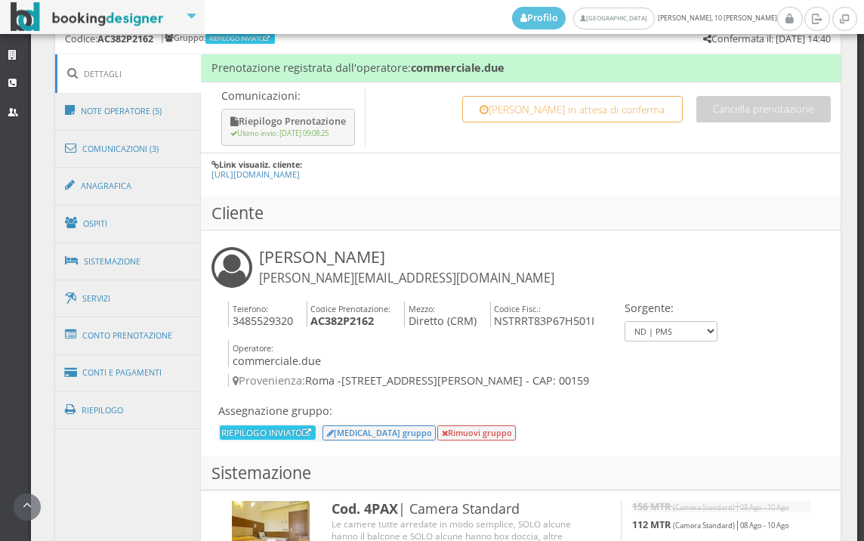
scroll to position [839, 0]
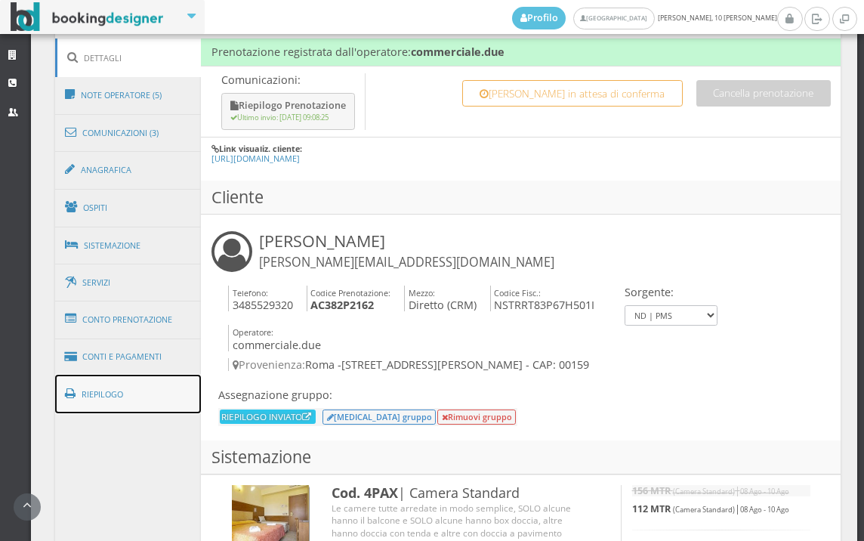
click at [152, 387] on link "Riepilogo" at bounding box center [128, 393] width 146 height 39
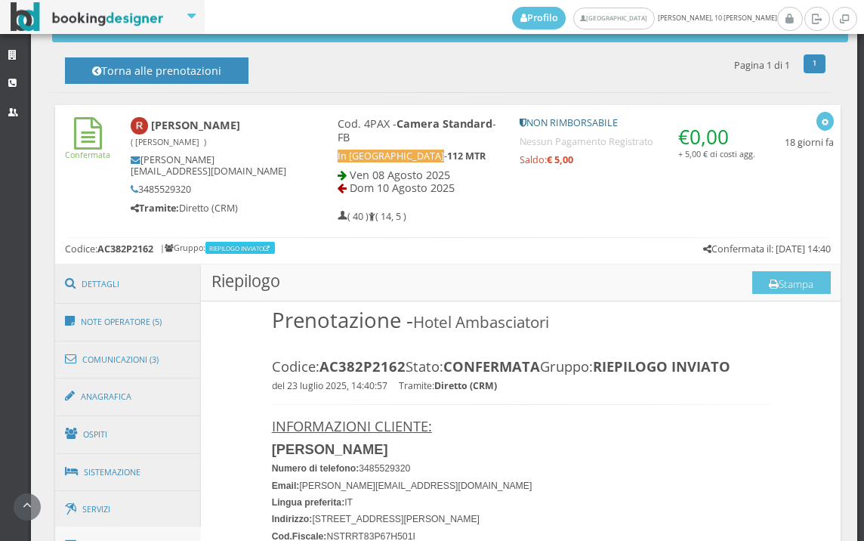
scroll to position [755, 0]
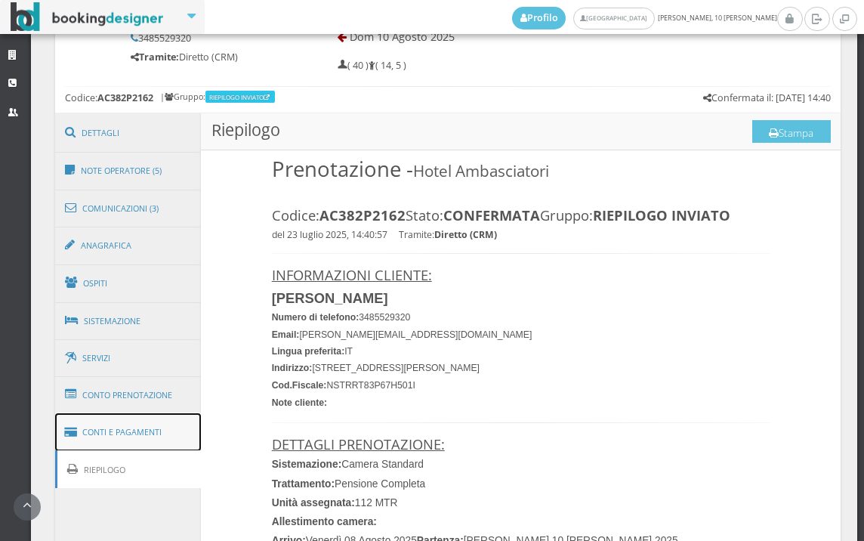
click at [150, 432] on link "Conti e Pagamenti" at bounding box center [128, 432] width 146 height 39
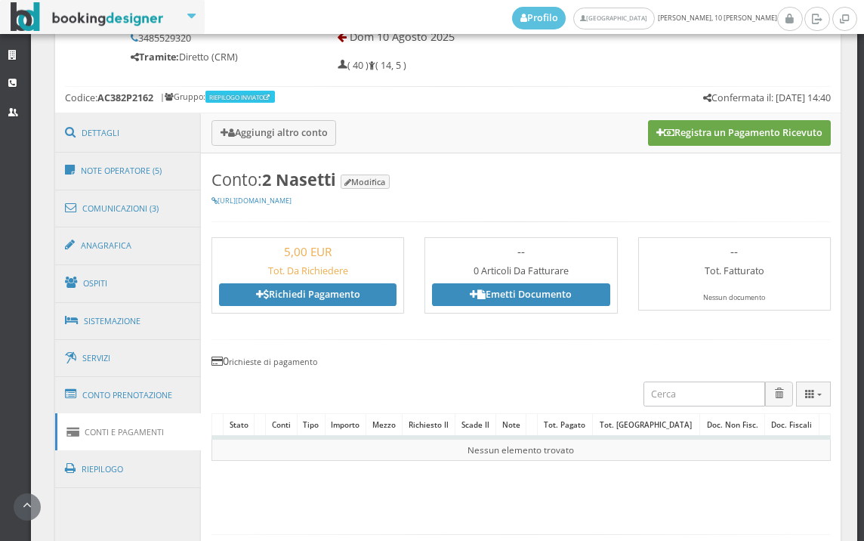
click at [717, 134] on button "Registra un Pagamento Ricevuto" at bounding box center [739, 133] width 183 height 26
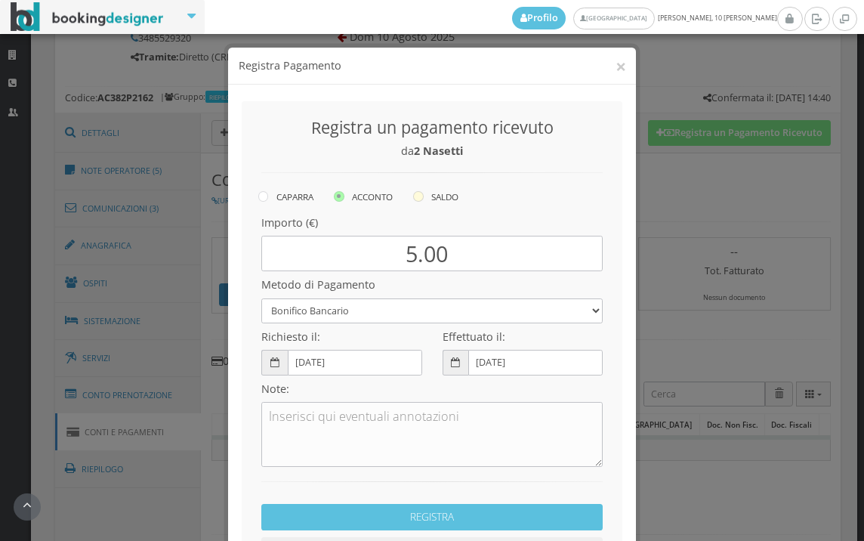
click at [414, 196] on icon at bounding box center [418, 196] width 11 height 11
radio input "true"
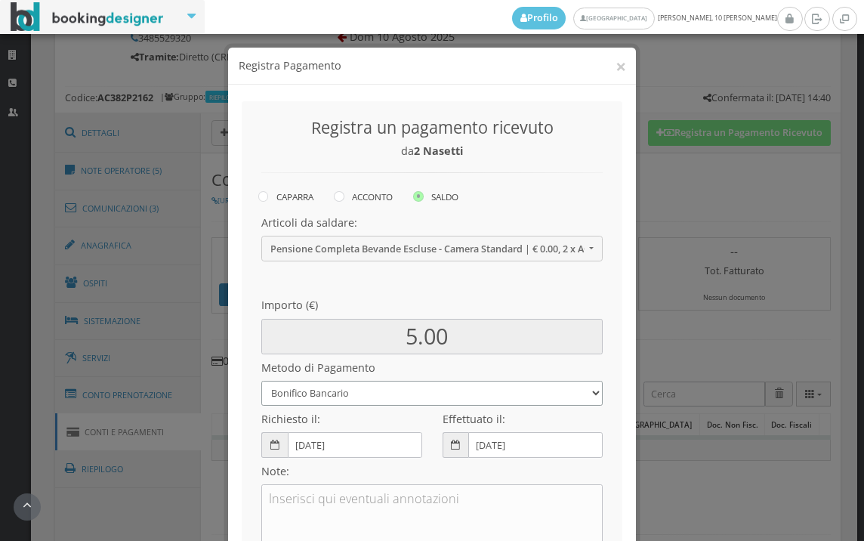
click at [357, 394] on select "Bonifico Bancario BONIFICO SUM UP Contanti Assegno Bancario Assegno Circolare V…" at bounding box center [431, 393] width 341 height 25
select select
click at [261, 381] on select "Bonifico Bancario BONIFICO SUM UP Contanti Assegno Bancario Assegno Circolare V…" at bounding box center [431, 393] width 341 height 25
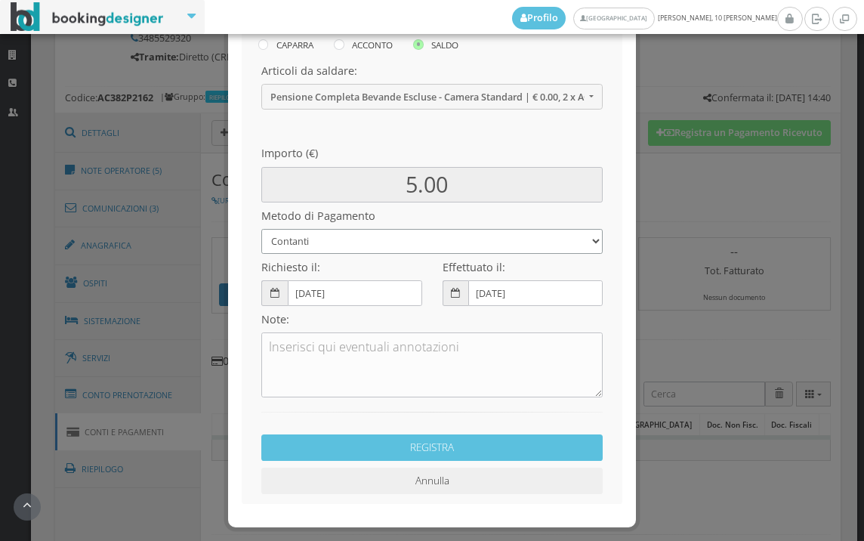
scroll to position [206, 0]
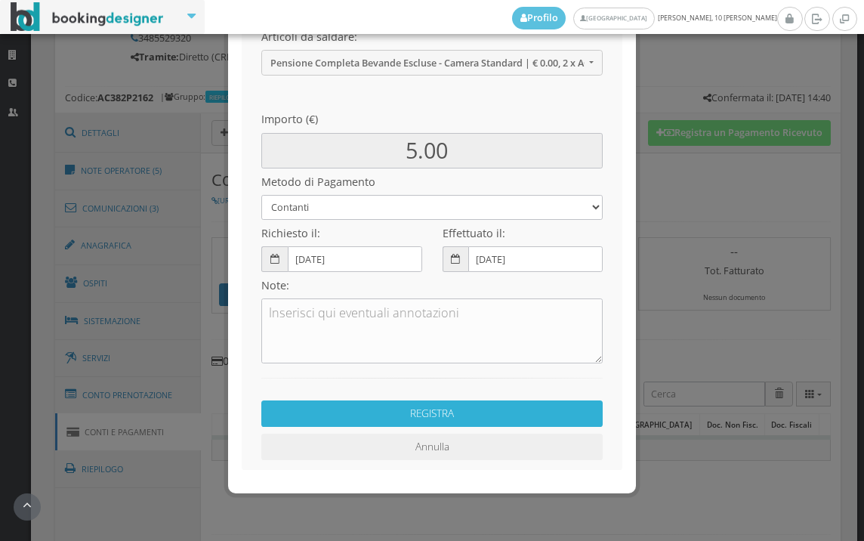
click at [428, 409] on button "REGISTRA" at bounding box center [431, 413] width 341 height 26
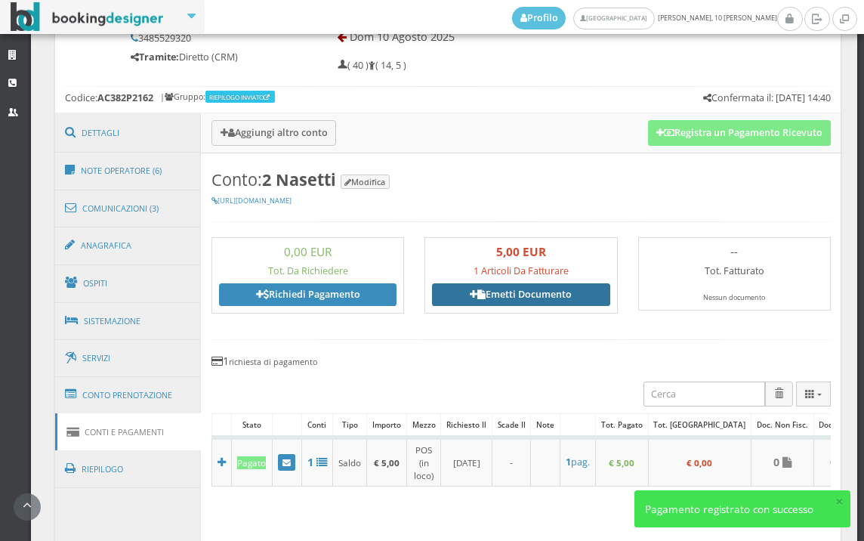
click at [509, 294] on link "Emetti Documento" at bounding box center [520, 294] width 177 height 23
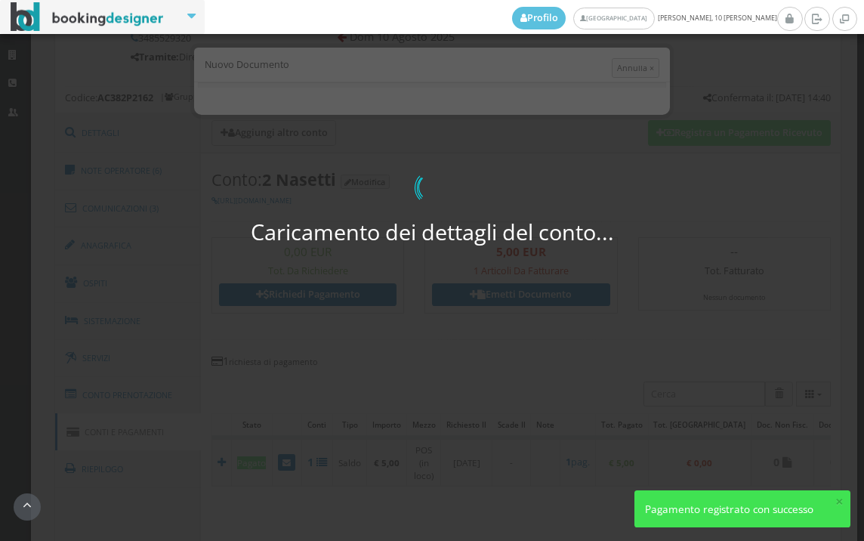
select select "Frattamaggiore"
select select "PF"
select select "ROMA"
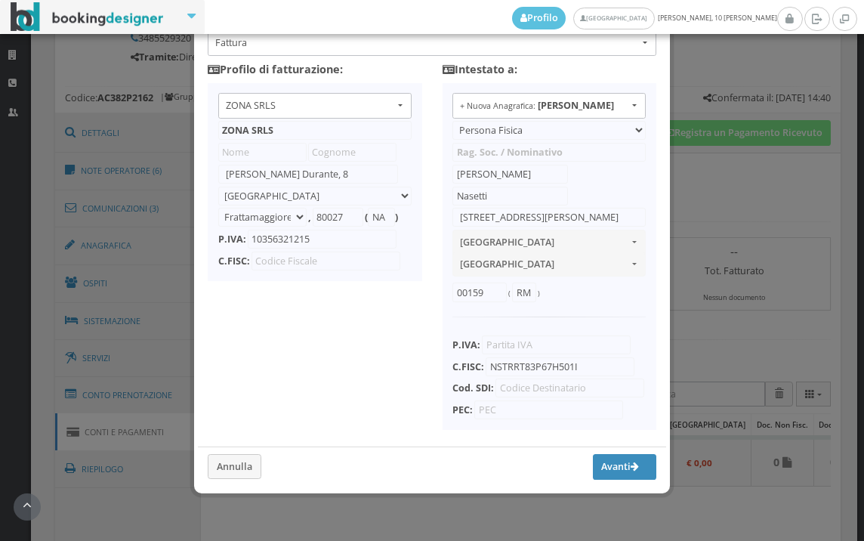
scroll to position [119, 0]
click at [619, 467] on button "Avanti" at bounding box center [624, 467] width 63 height 26
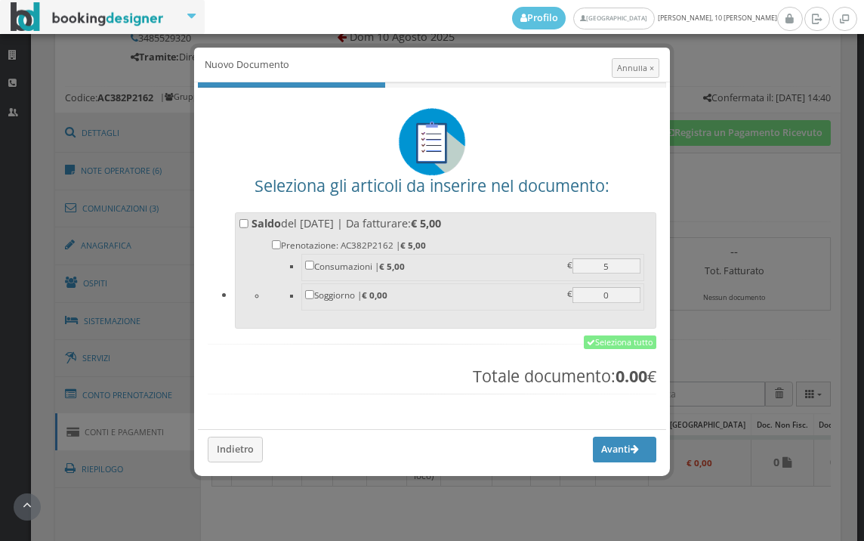
scroll to position [0, 0]
click at [605, 344] on link "Seleziona tutto" at bounding box center [620, 342] width 72 height 14
checkbox input "true"
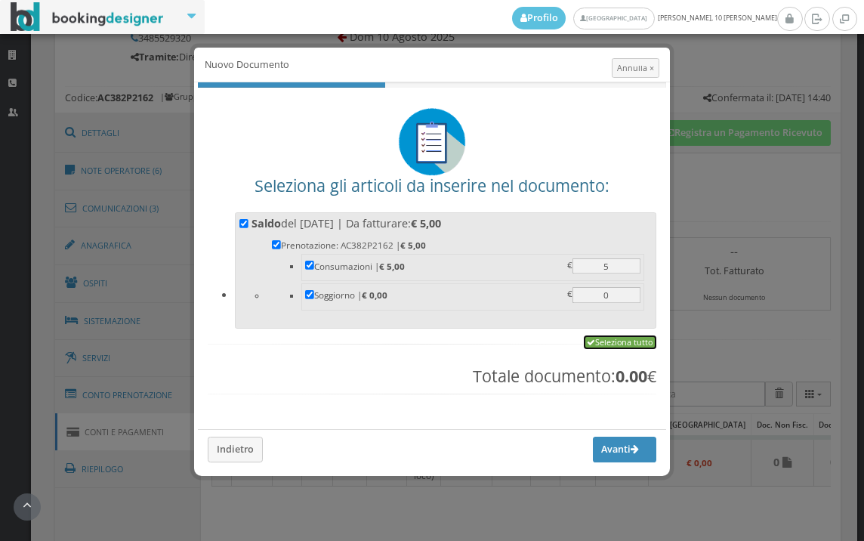
checkbox input "true"
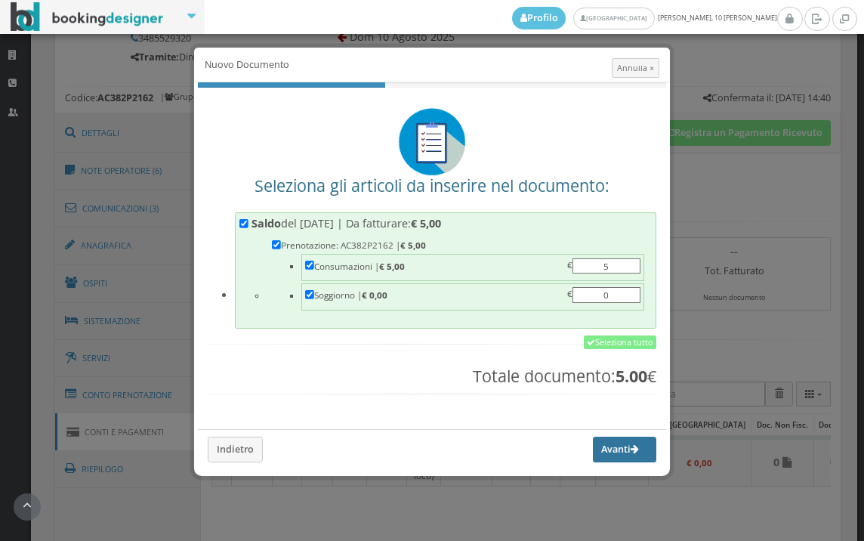
click at [609, 458] on button "Avanti" at bounding box center [624, 449] width 63 height 26
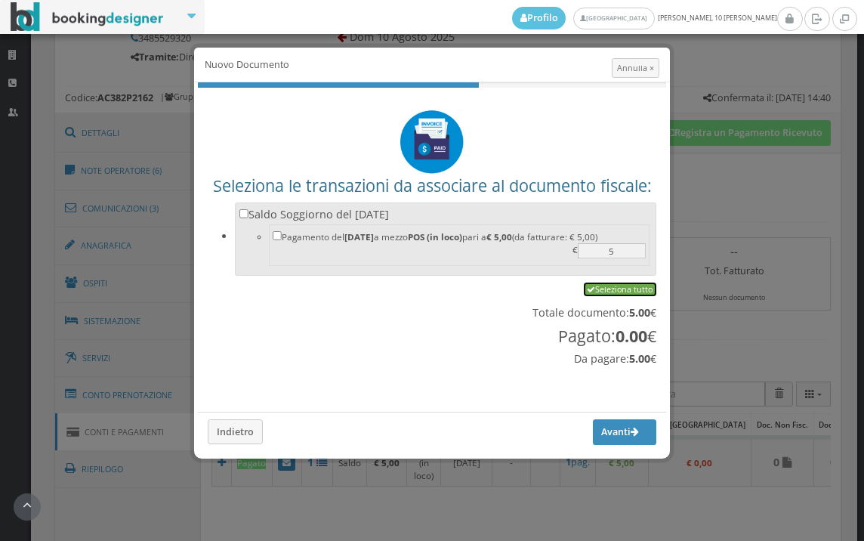
click at [619, 282] on link "Seleziona tutto" at bounding box center [620, 289] width 72 height 14
checkbox input "true"
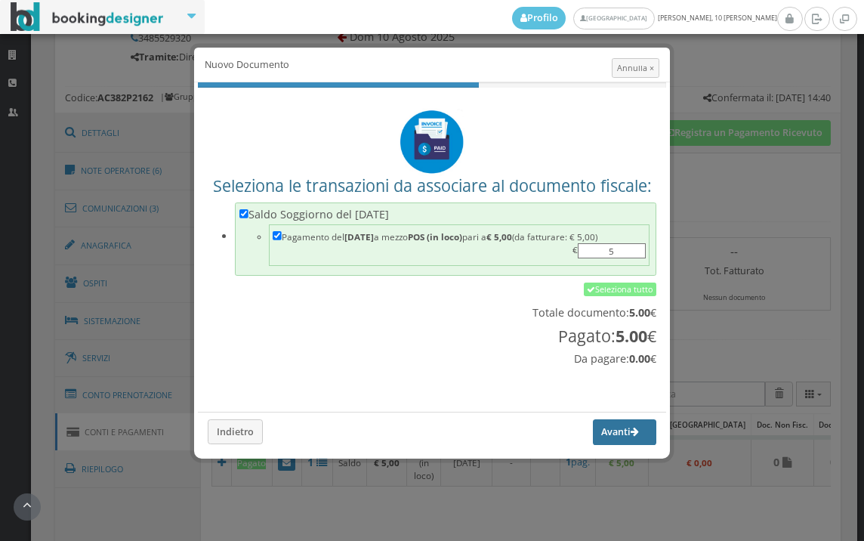
click at [609, 443] on button "Avanti" at bounding box center [624, 432] width 63 height 26
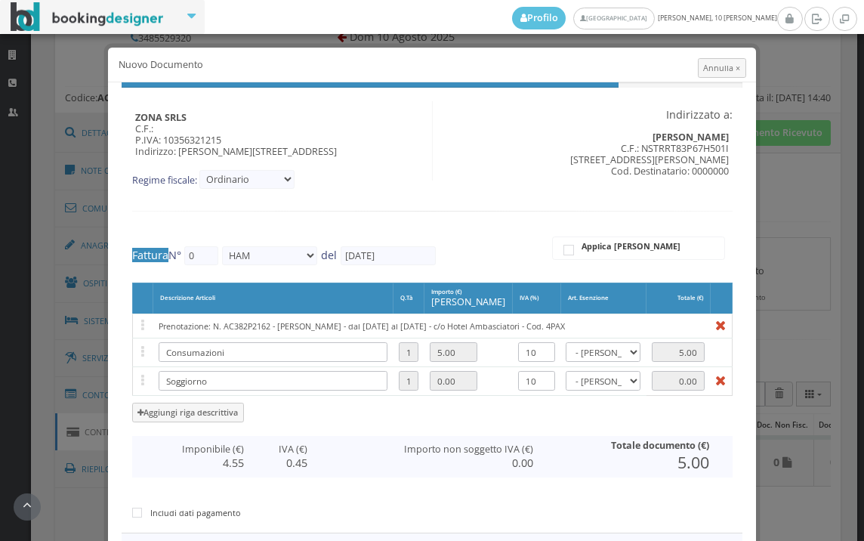
type input "443"
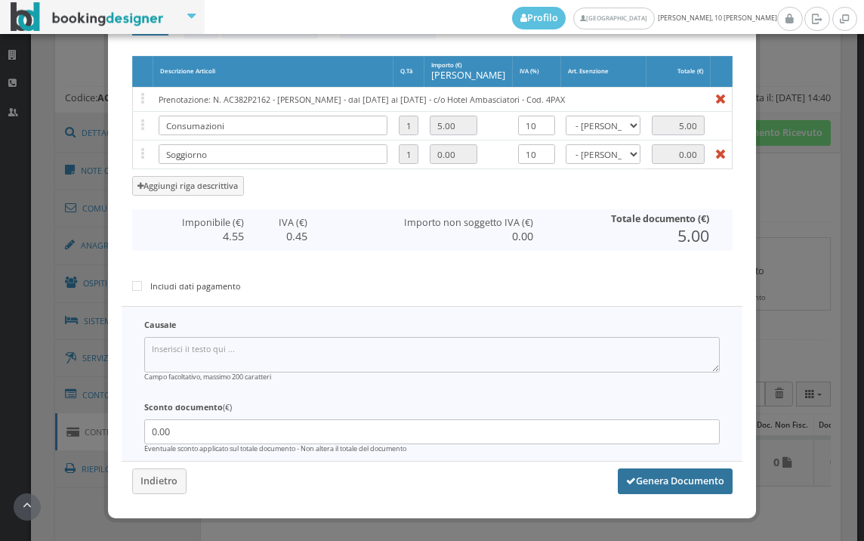
click at [692, 479] on button "Genera Documento" at bounding box center [675, 481] width 115 height 26
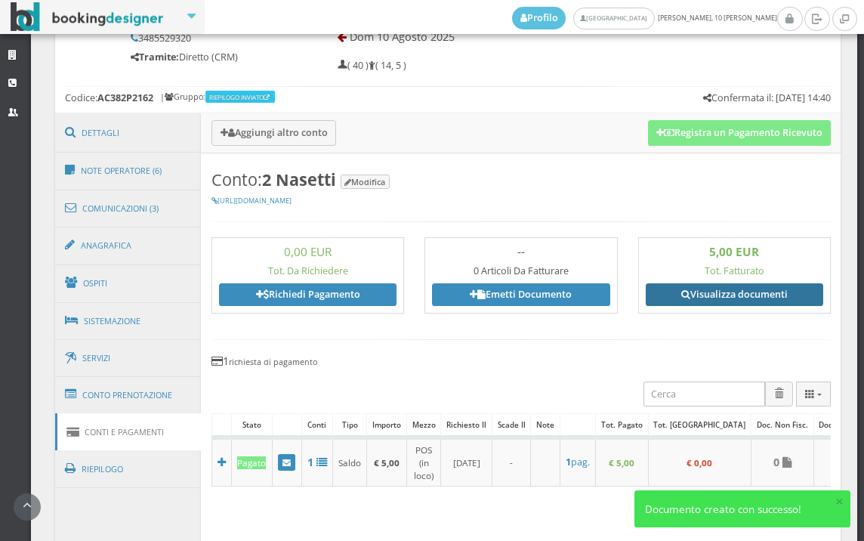
click at [722, 292] on link "Visualizza documenti" at bounding box center [734, 294] width 177 height 23
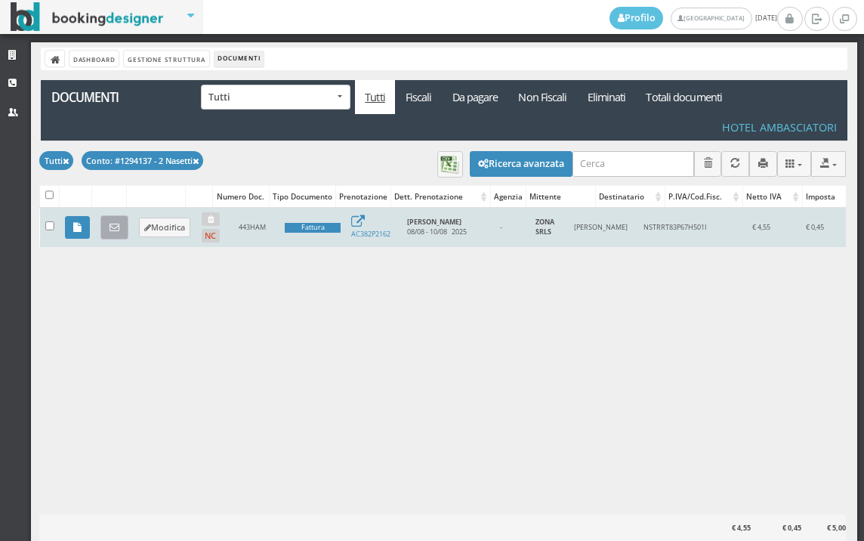
click at [121, 228] on link at bounding box center [114, 227] width 28 height 24
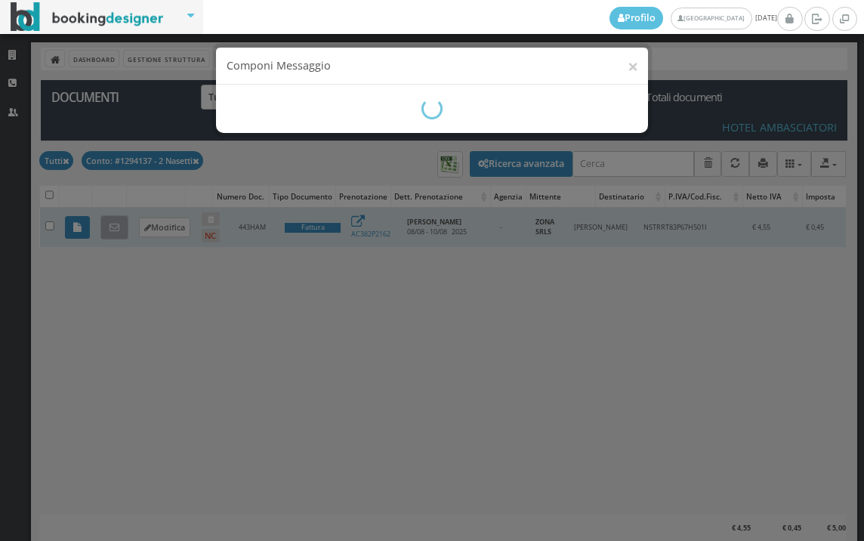
click at [112, 225] on div "× Componi Messaggio" at bounding box center [432, 270] width 864 height 541
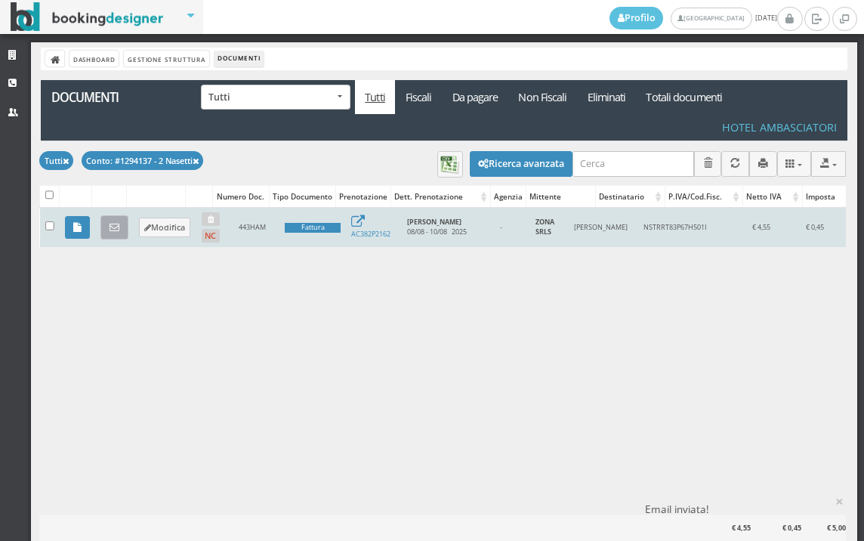
click at [121, 226] on link at bounding box center [114, 227] width 28 height 24
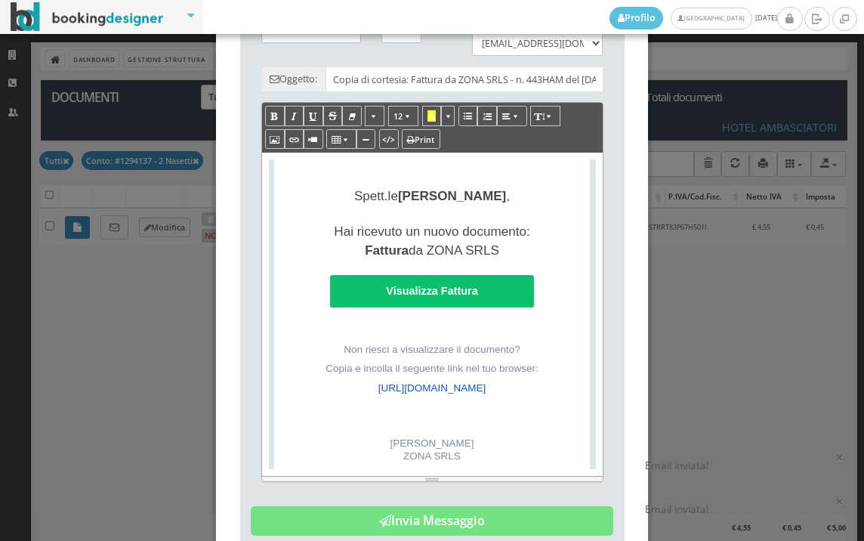
scroll to position [335, 0]
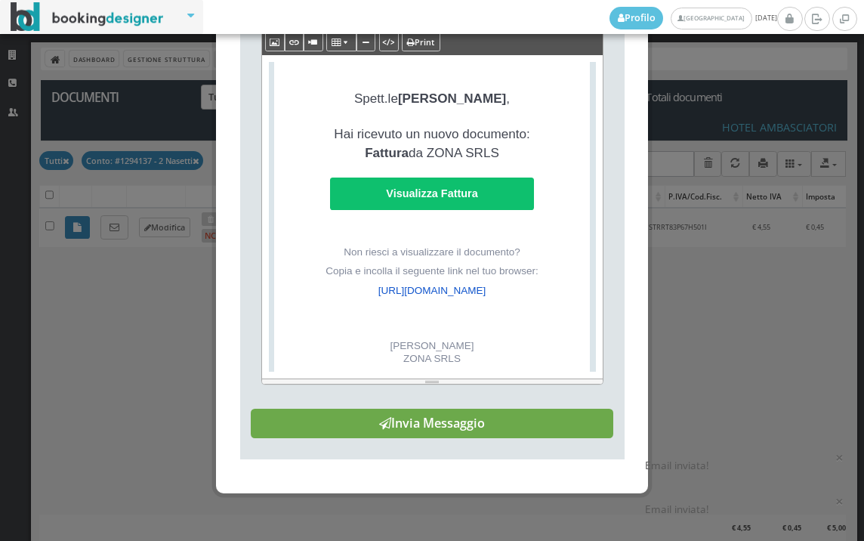
click at [475, 439] on button "Invia Messaggio" at bounding box center [432, 423] width 362 height 30
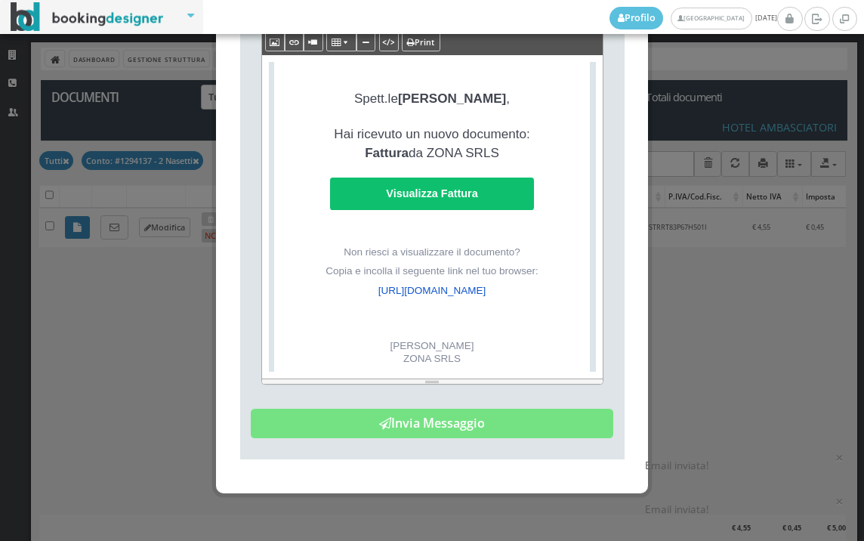
scroll to position [0, 0]
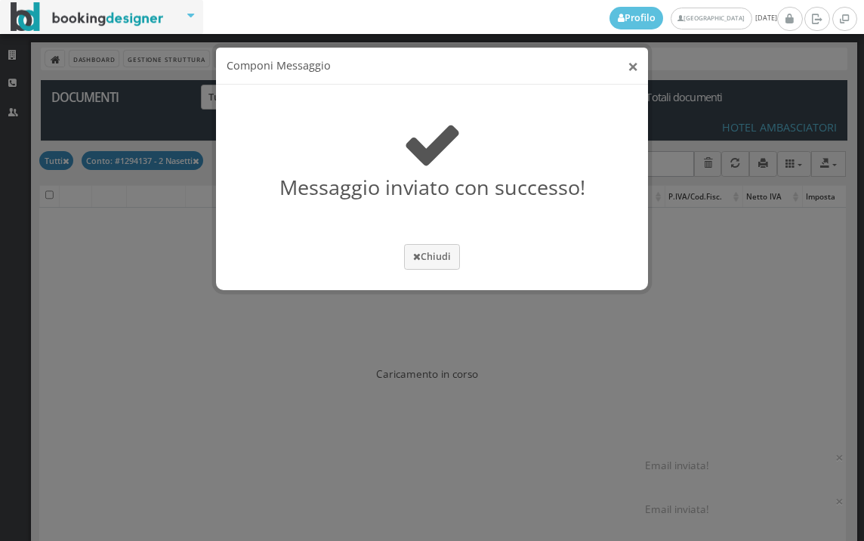
click at [630, 66] on button "×" at bounding box center [632, 66] width 11 height 19
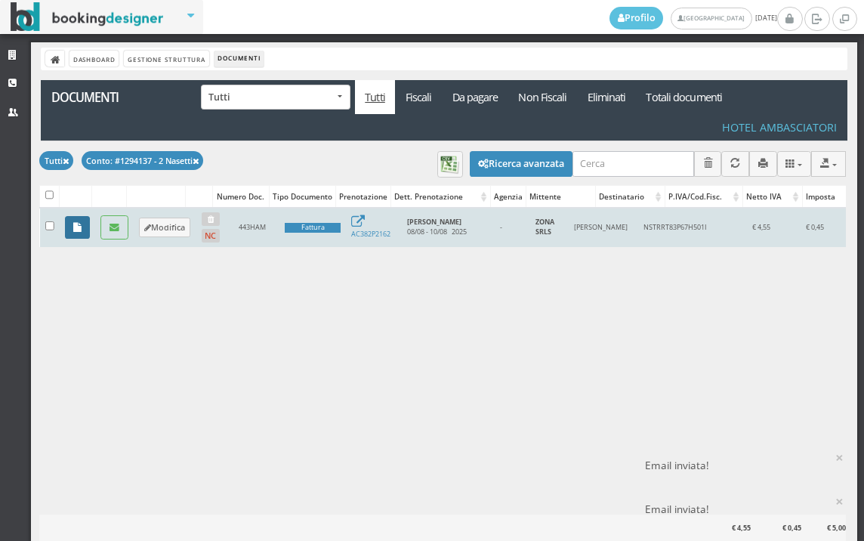
click at [79, 232] on icon at bounding box center [77, 228] width 8 height 10
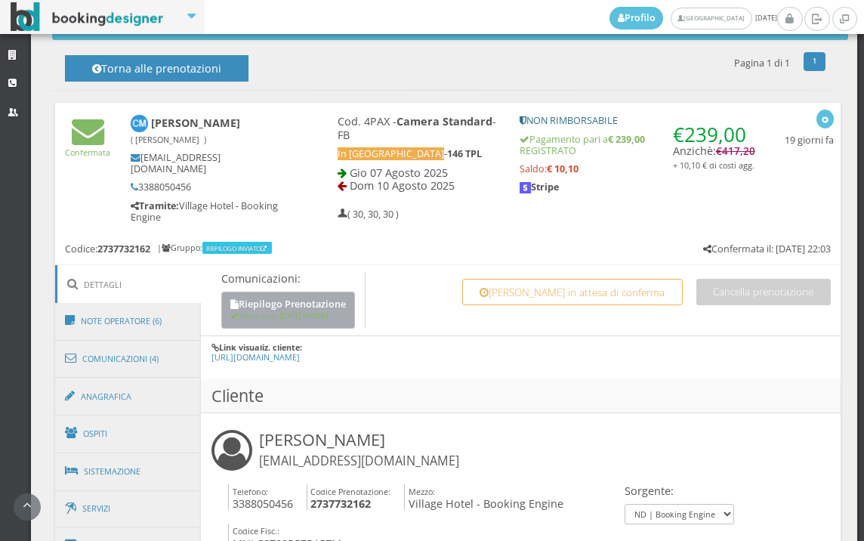
scroll to position [670, 0]
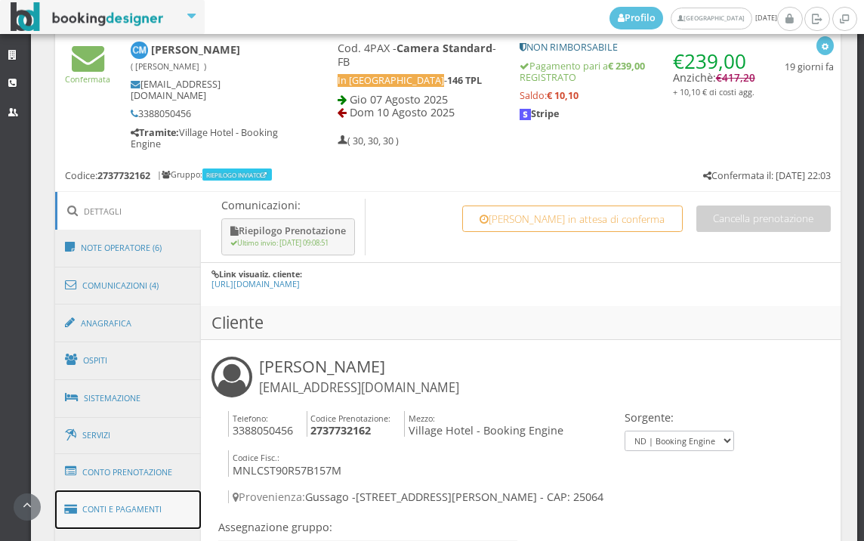
click at [146, 501] on link "Conti e Pagamenti" at bounding box center [128, 509] width 146 height 39
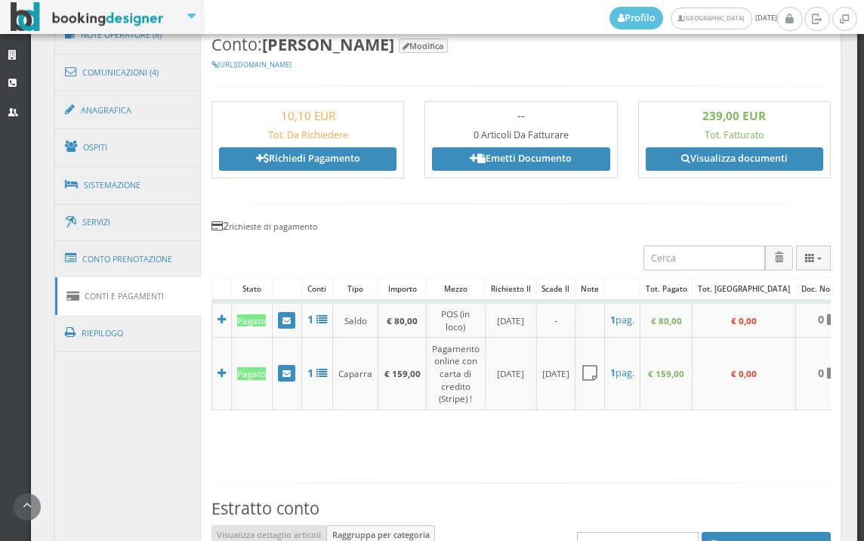
scroll to position [755, 0]
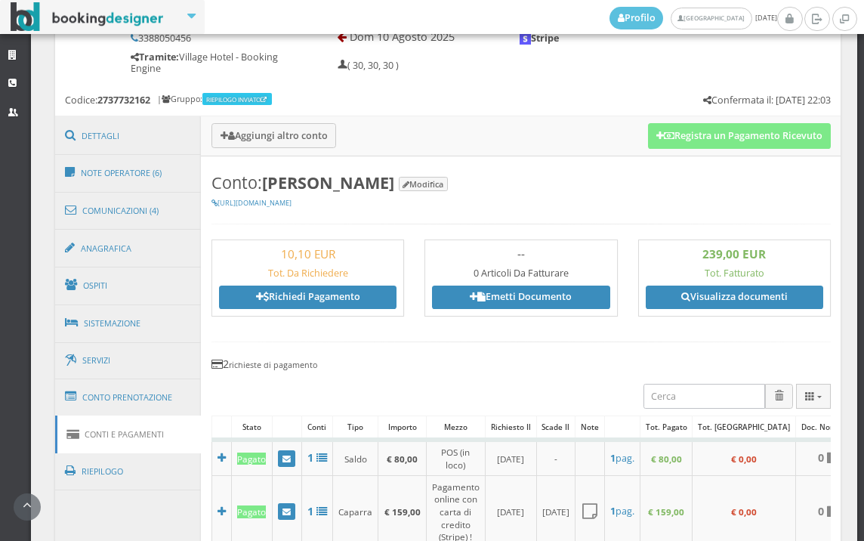
click at [720, 140] on button "Registra un Pagamento Ricevuto" at bounding box center [739, 136] width 183 height 26
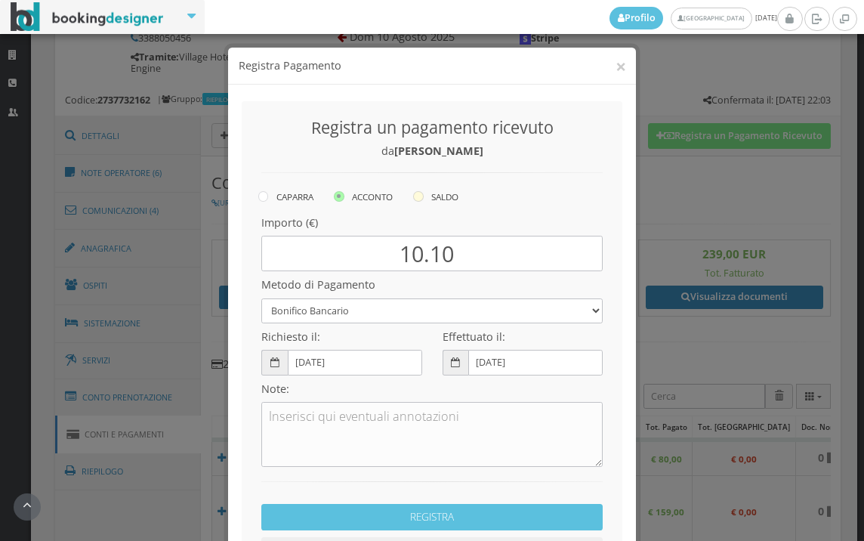
click at [418, 199] on icon at bounding box center [418, 196] width 11 height 11
radio input "true"
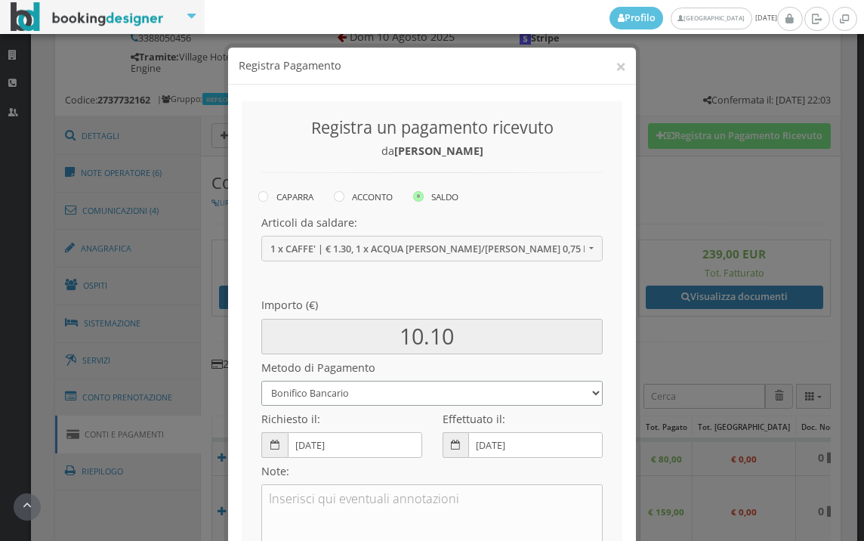
click at [331, 395] on select "Bonifico Bancario BONIFICO SUM UP Contanti Assegno Bancario Assegno Circolare V…" at bounding box center [431, 393] width 341 height 25
select select
click at [261, 381] on select "Bonifico Bancario BONIFICO SUM UP Contanti Assegno Bancario Assegno Circolare V…" at bounding box center [431, 393] width 341 height 25
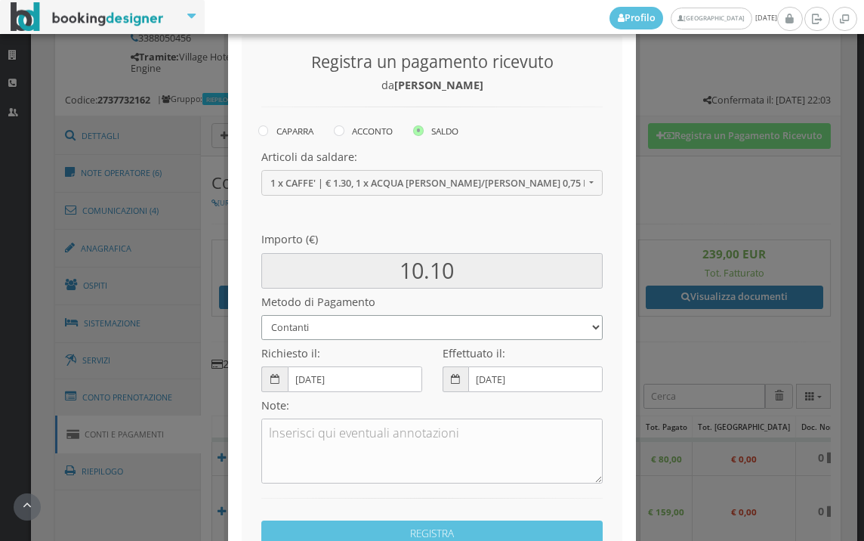
scroll to position [206, 0]
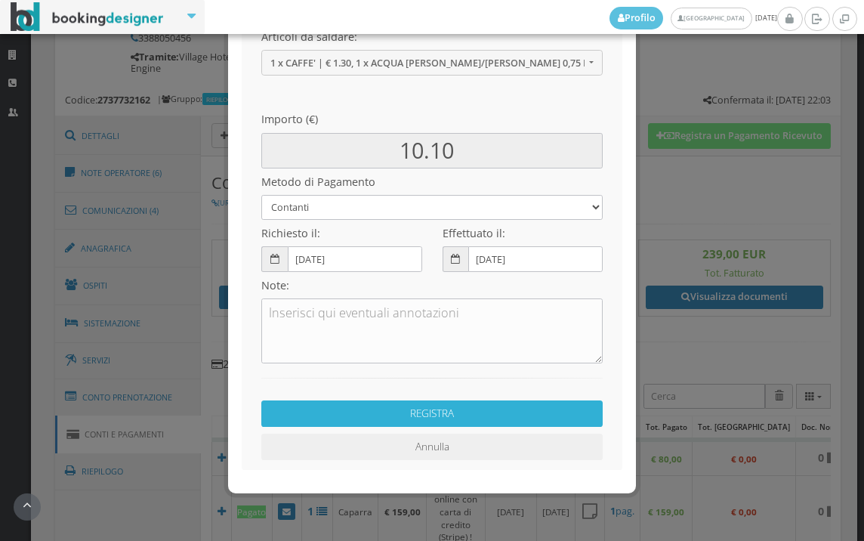
click at [427, 407] on button "REGISTRA" at bounding box center [431, 413] width 341 height 26
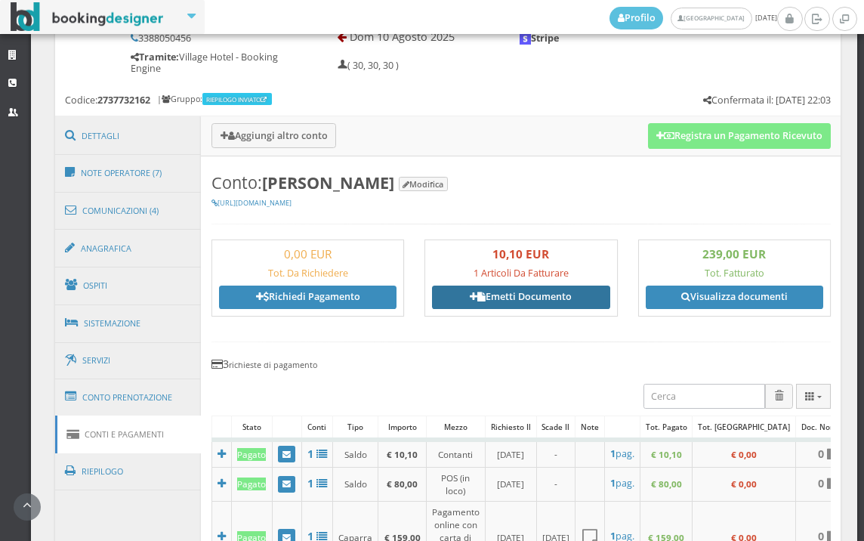
click at [521, 304] on link "Emetti Documento" at bounding box center [520, 296] width 177 height 23
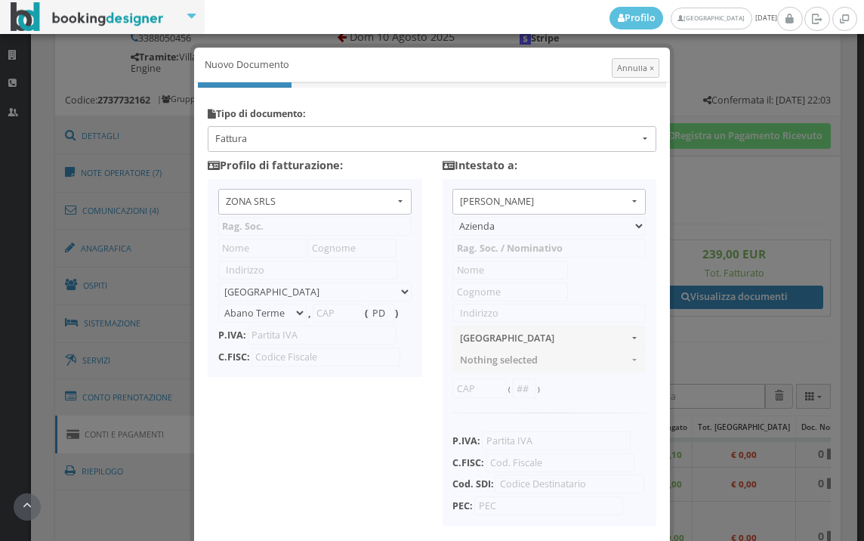
type input "ZONA SRLS"
type input "Vico V Durante, 8"
select select "Frattamaggiore"
type input "80027"
type input "NA"
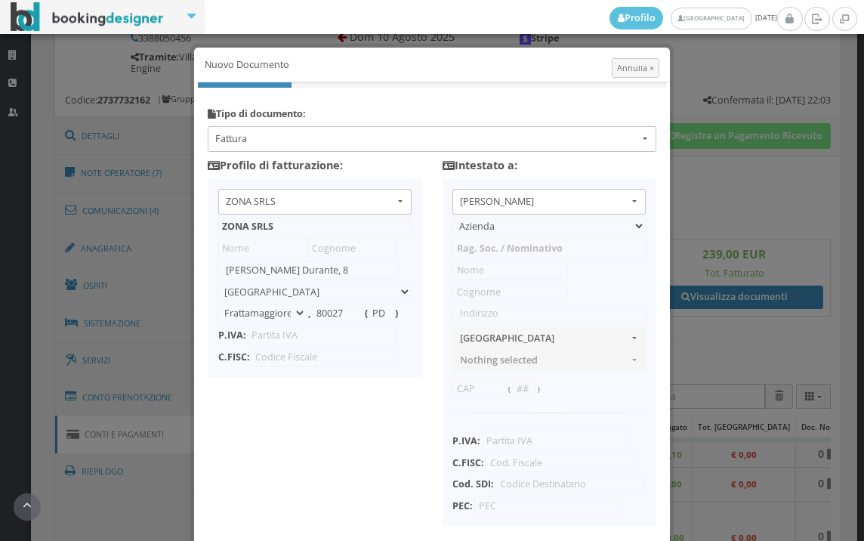
type input "10356321215"
select select "PF"
type input "Cristina"
type input "Minelli"
type input "Via Pesce 5"
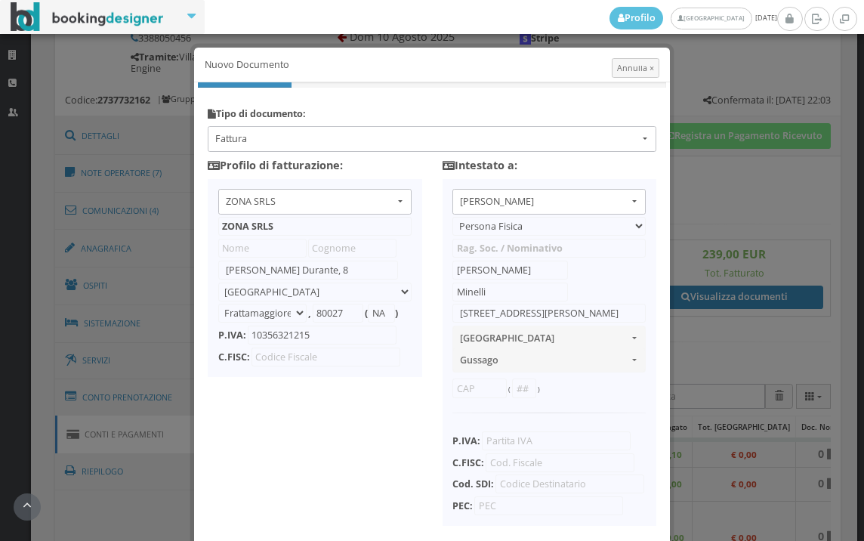
select select "GUSSAGO"
type input "25064"
type input "BS"
type input "MNLCST90R57B157M"
type input "0000000"
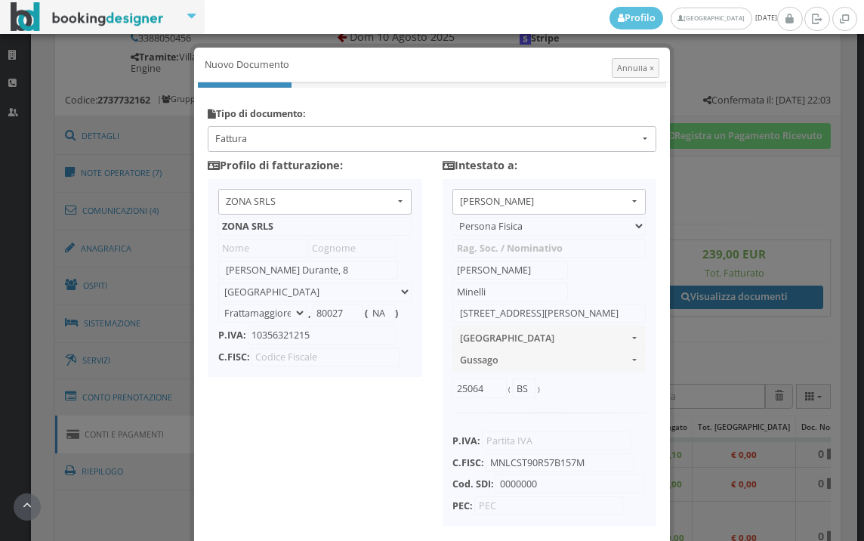
scroll to position [119, 0]
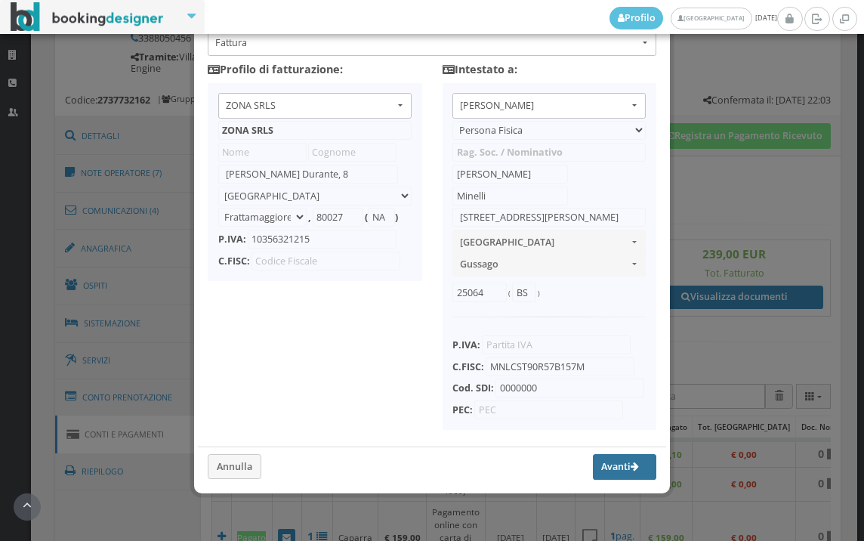
click at [603, 470] on button "Avanti" at bounding box center [624, 467] width 63 height 26
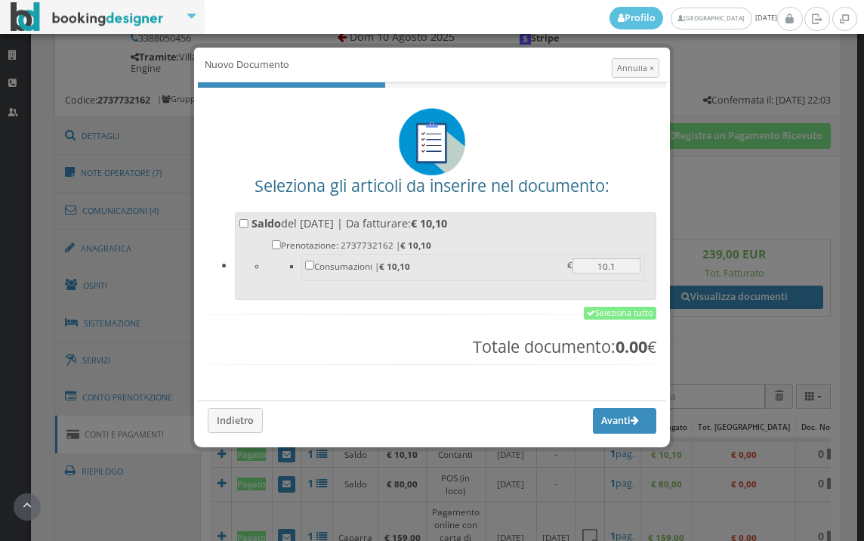
scroll to position [0, 0]
click at [635, 309] on link "Seleziona tutto" at bounding box center [620, 314] width 72 height 14
checkbox input "true"
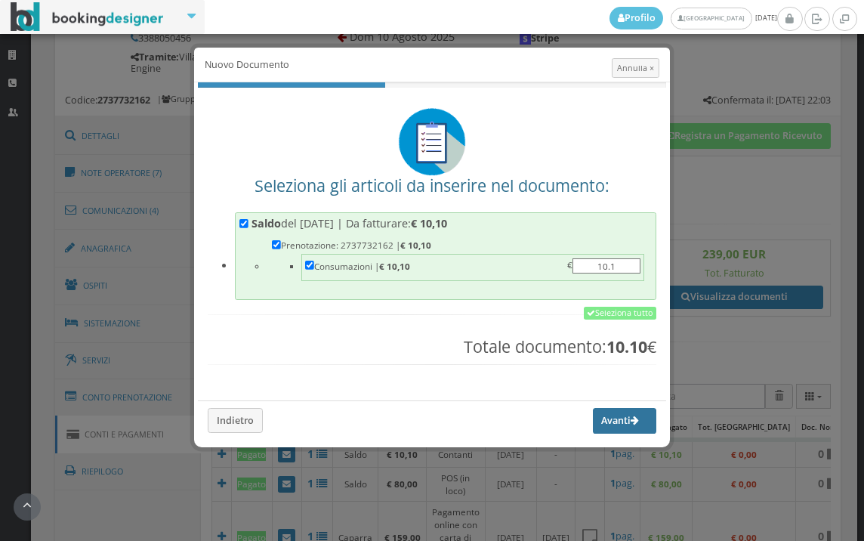
click at [611, 420] on button "Avanti" at bounding box center [624, 421] width 63 height 26
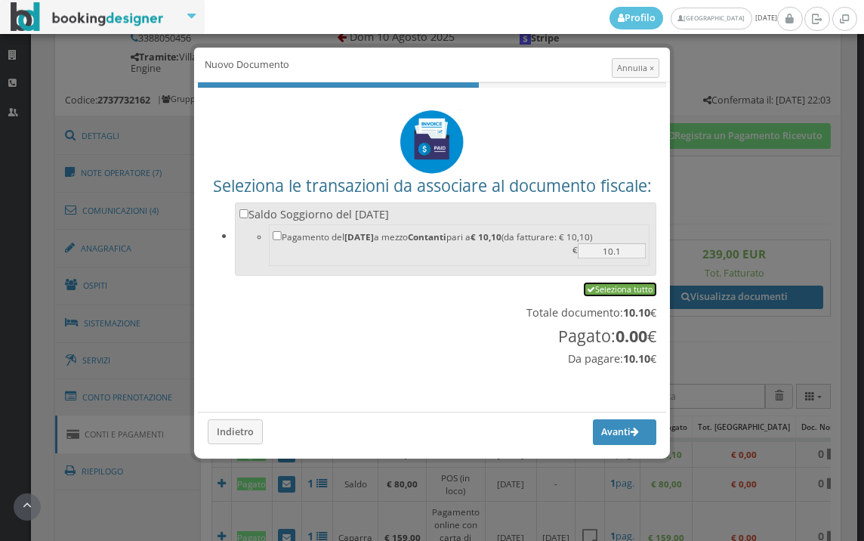
click at [621, 291] on link "Seleziona tutto" at bounding box center [620, 289] width 72 height 14
checkbox input "true"
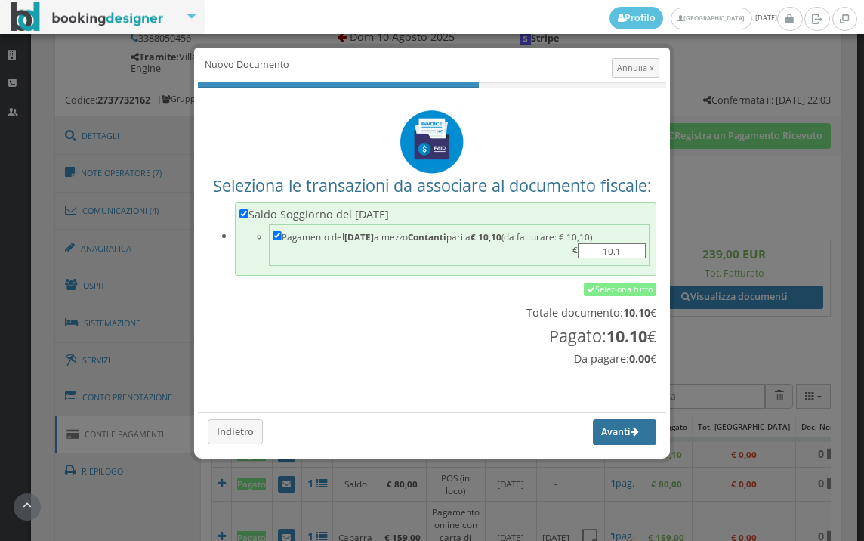
click at [603, 435] on button "Avanti" at bounding box center [624, 432] width 63 height 26
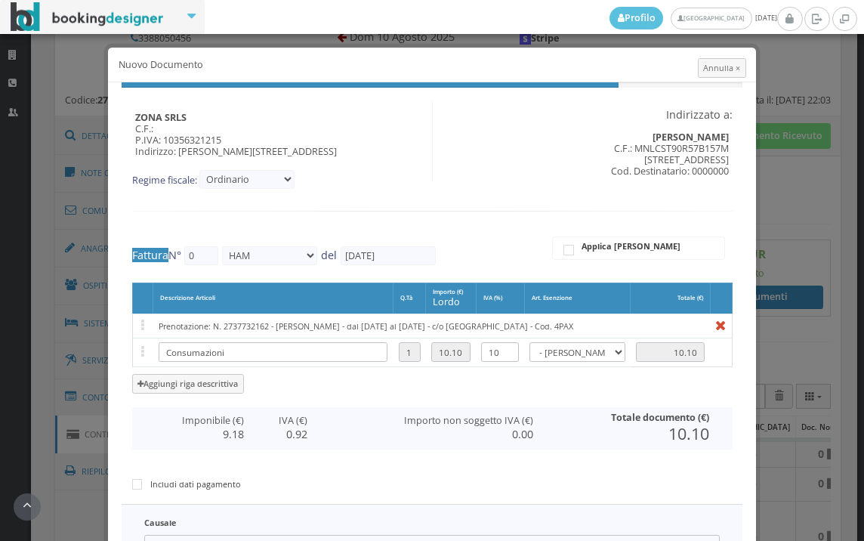
type input "444"
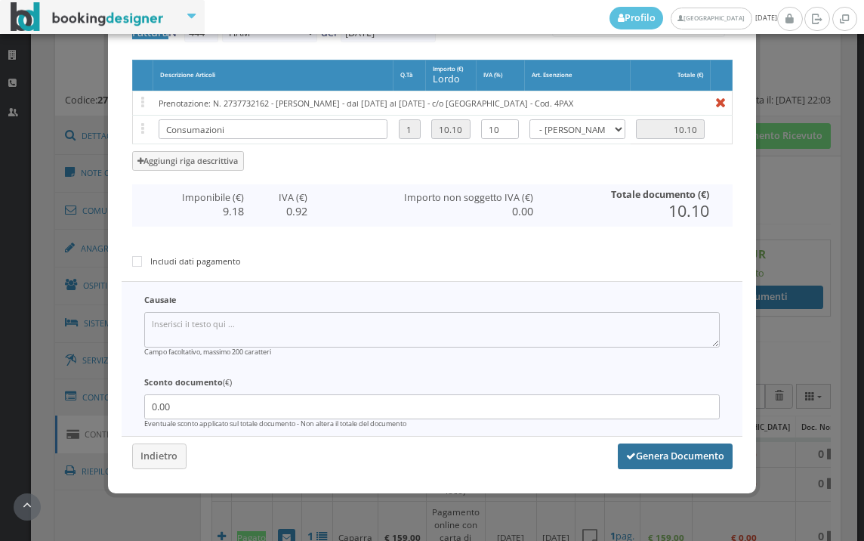
click at [668, 455] on button "Genera Documento" at bounding box center [675, 456] width 115 height 26
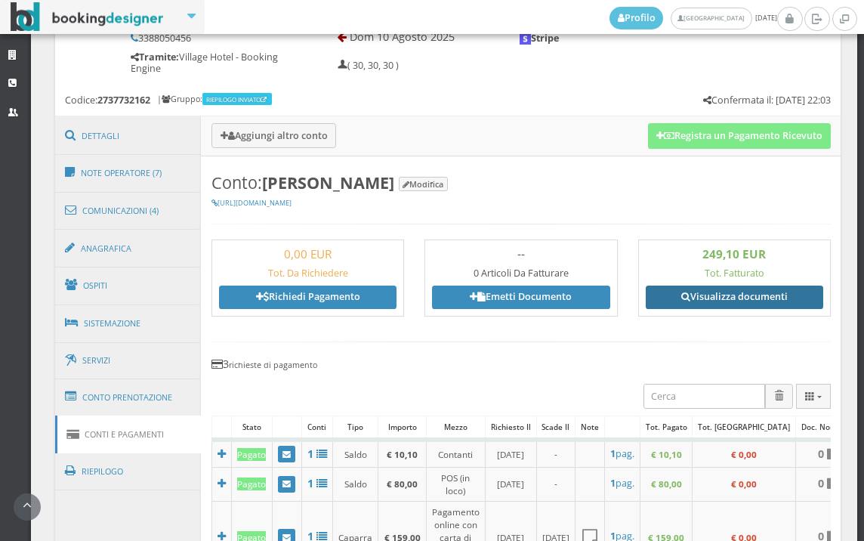
click at [722, 290] on link "Visualizza documenti" at bounding box center [734, 296] width 177 height 23
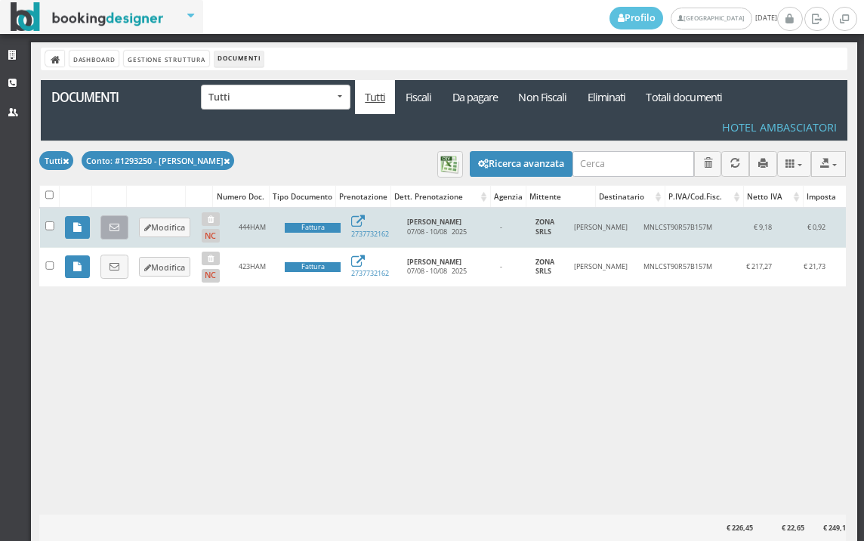
click at [111, 227] on icon at bounding box center [114, 228] width 10 height 10
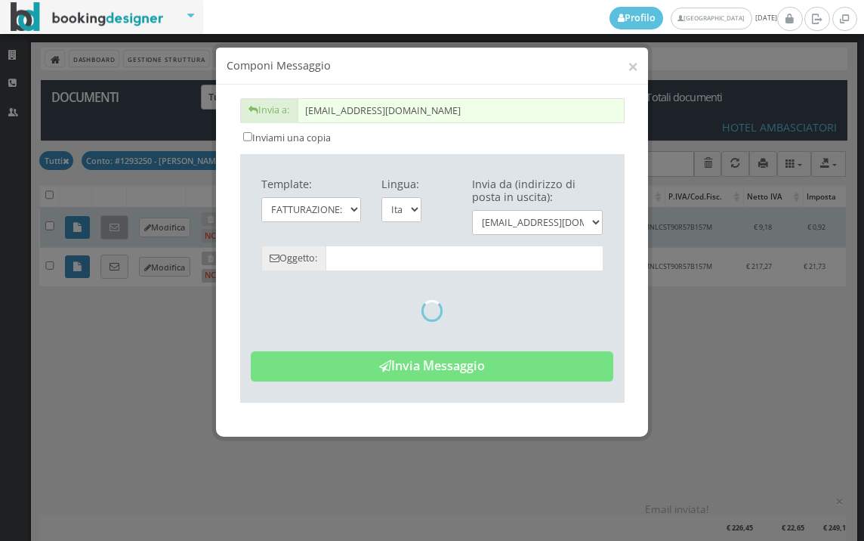
type input "Copia di cortesia: Fattura da ZONA SRLS - n. 444HAM del 10/08/2025"
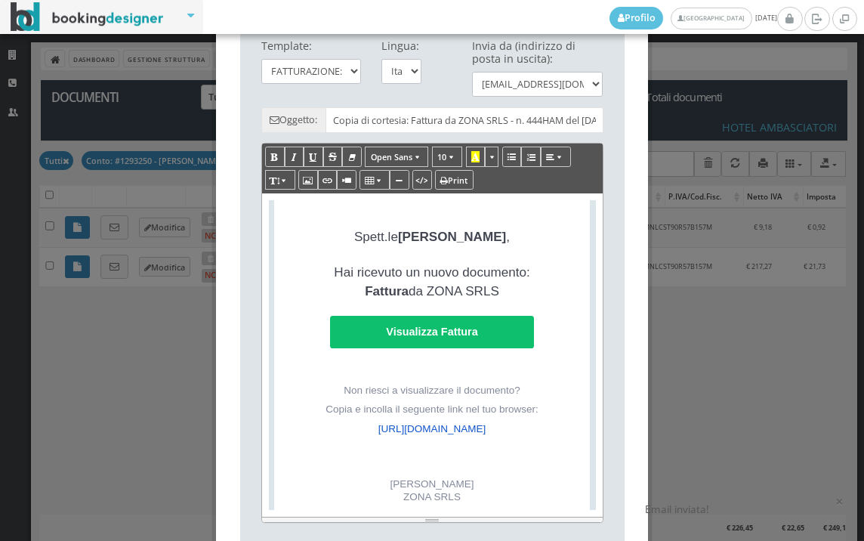
scroll to position [335, 0]
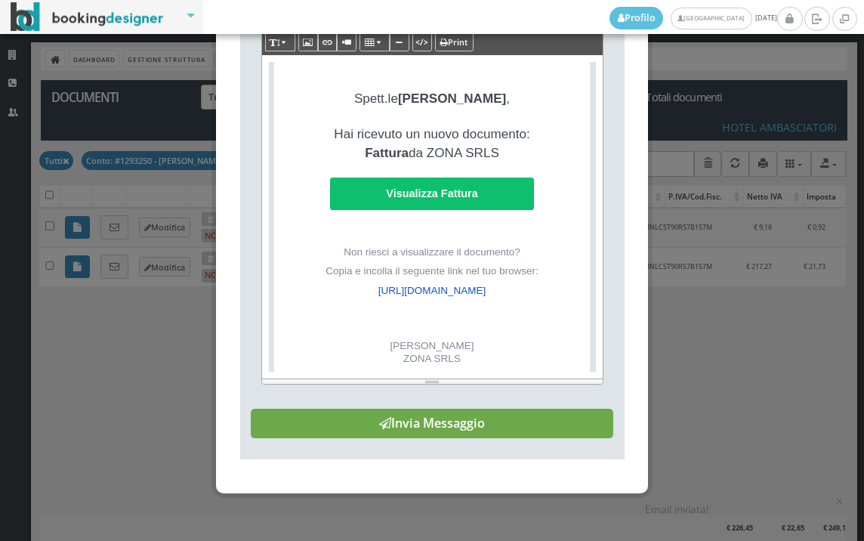
click at [461, 434] on button "Invia Messaggio" at bounding box center [432, 423] width 362 height 30
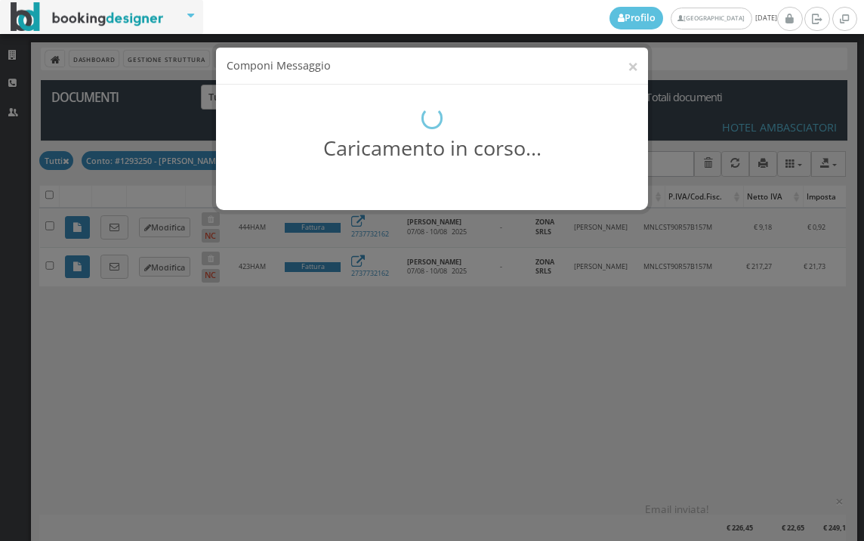
scroll to position [0, 0]
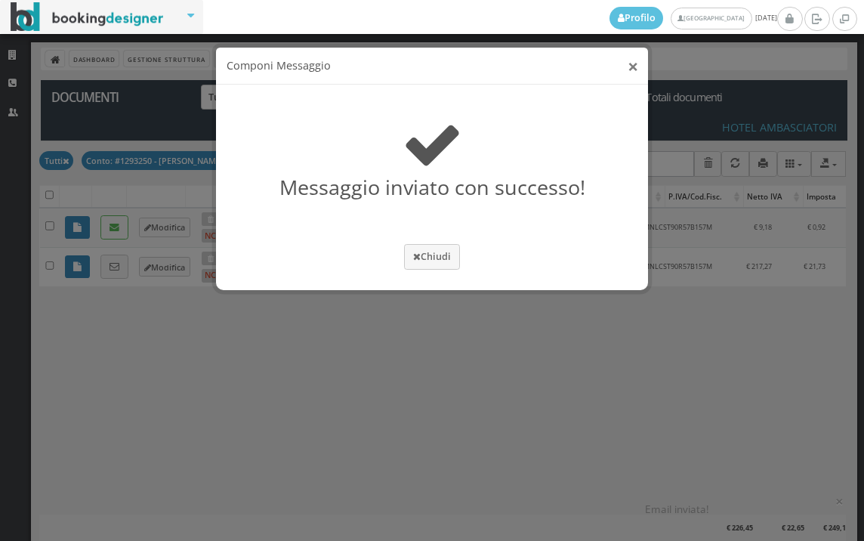
click at [633, 69] on button "×" at bounding box center [632, 66] width 11 height 19
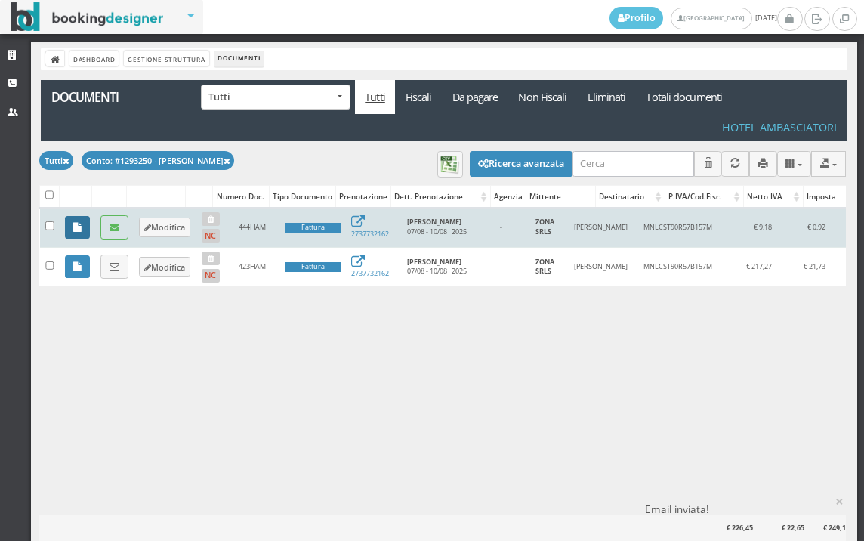
click at [69, 219] on link at bounding box center [77, 227] width 25 height 23
